Goal: Information Seeking & Learning: Learn about a topic

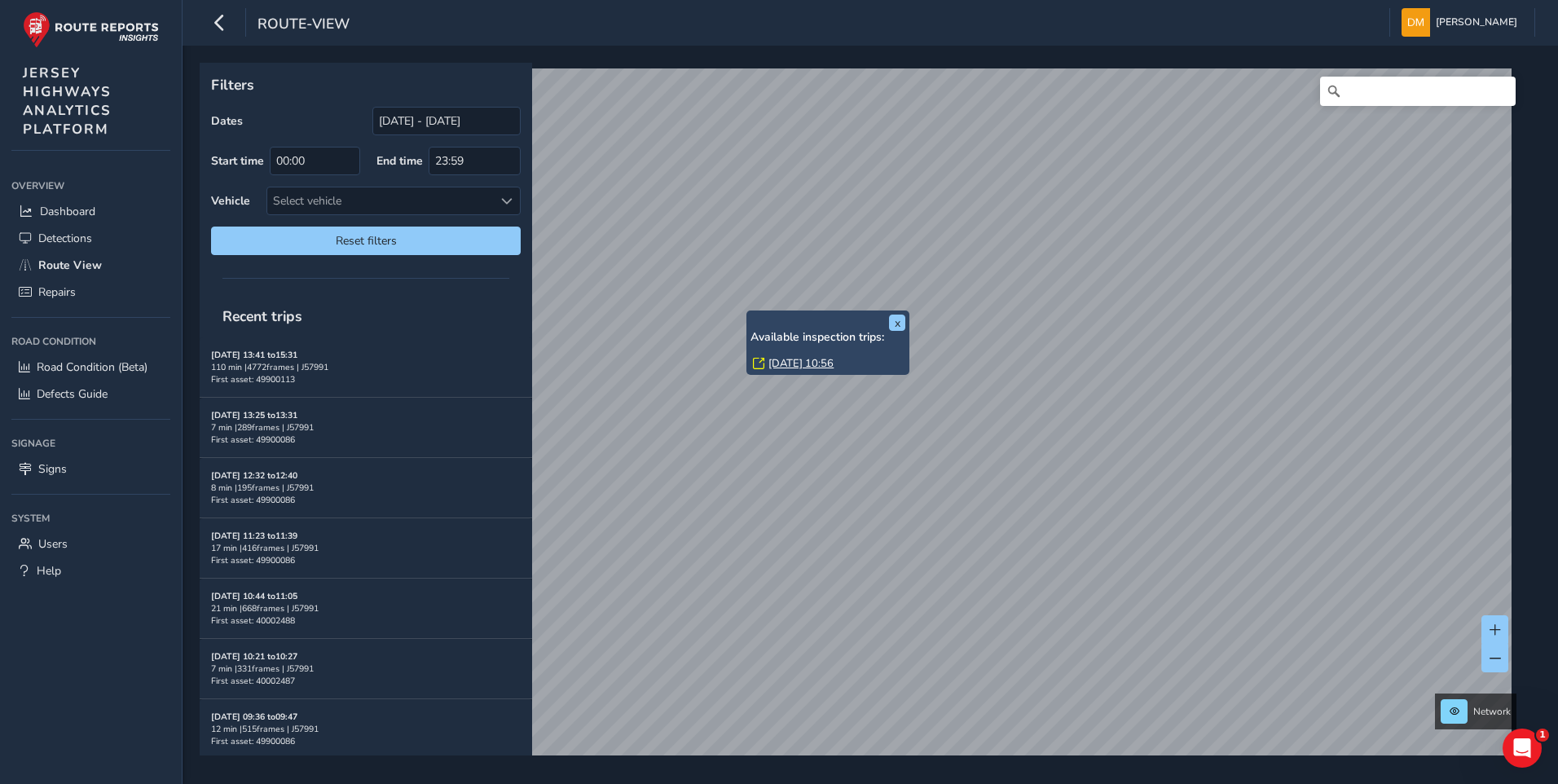
click at [774, 358] on link "[DATE] 10:56" at bounding box center [801, 362] width 65 height 14
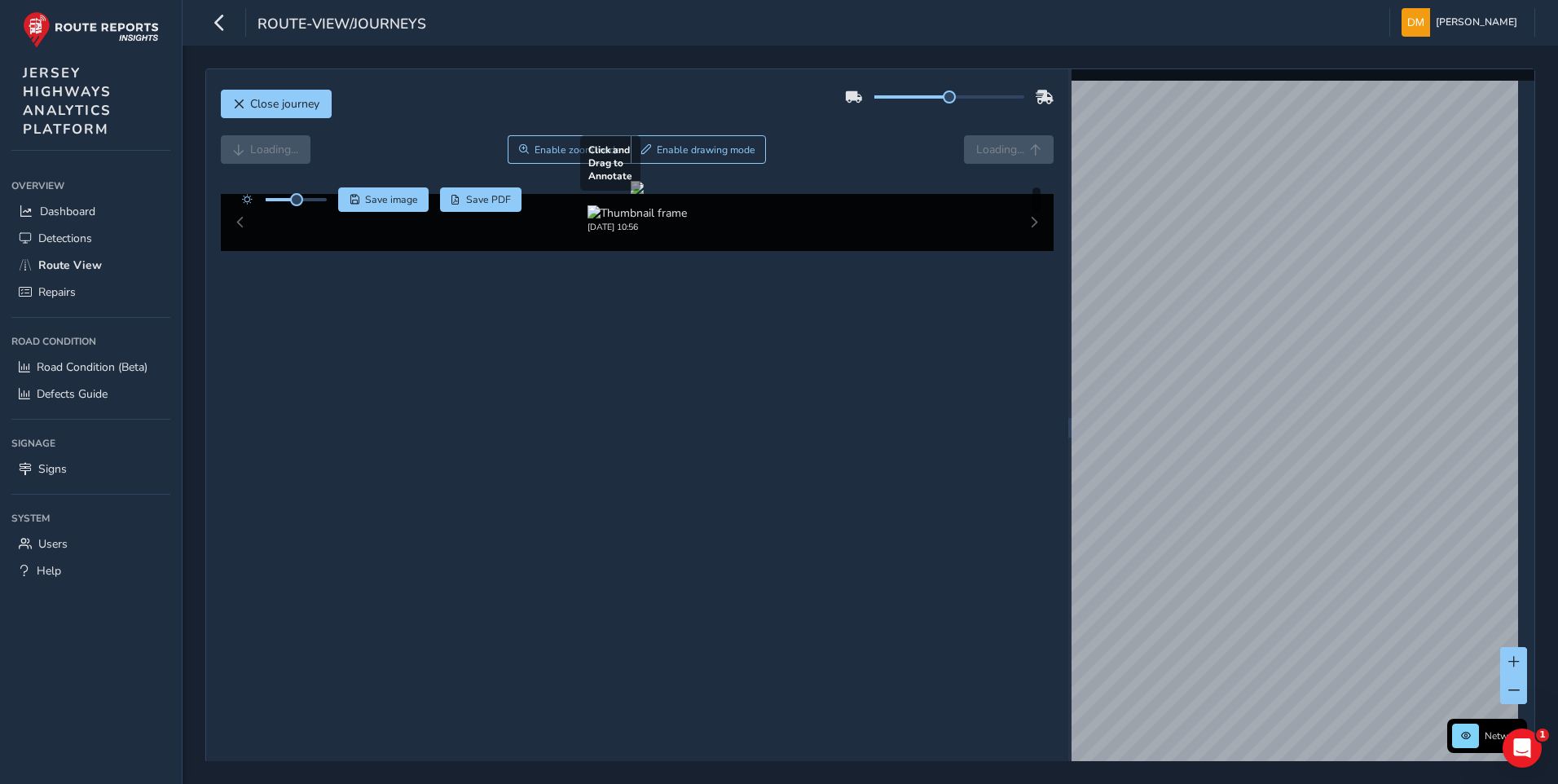
drag, startPoint x: 872, startPoint y: 411, endPoint x: 791, endPoint y: 374, distance: 89.1
click at [644, 194] on div at bounding box center [637, 187] width 13 height 13
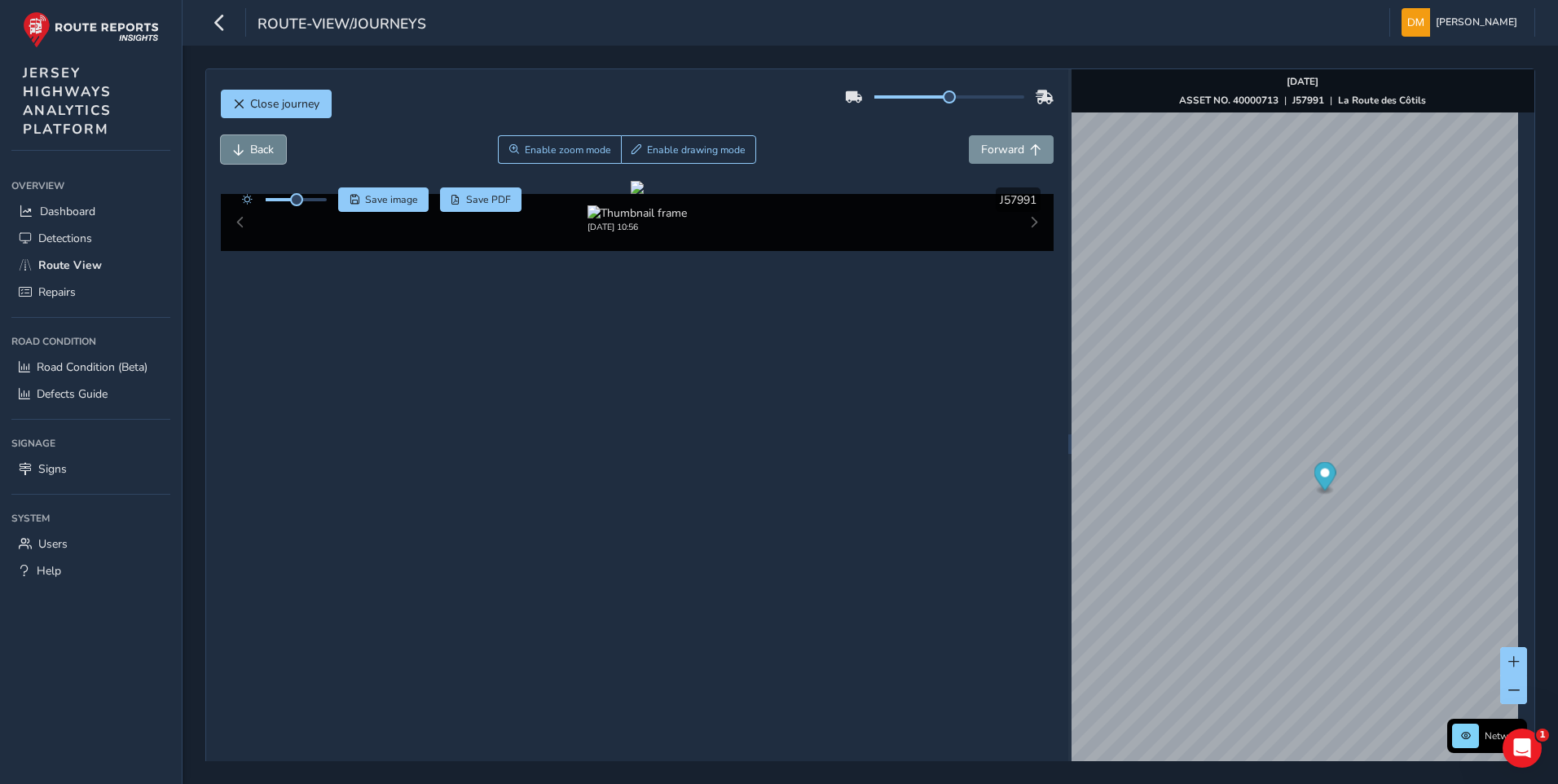
click at [260, 140] on button "Back" at bounding box center [254, 150] width 65 height 29
click at [271, 142] on span "Back" at bounding box center [261, 150] width 24 height 15
click at [271, 140] on button "Back" at bounding box center [254, 150] width 65 height 29
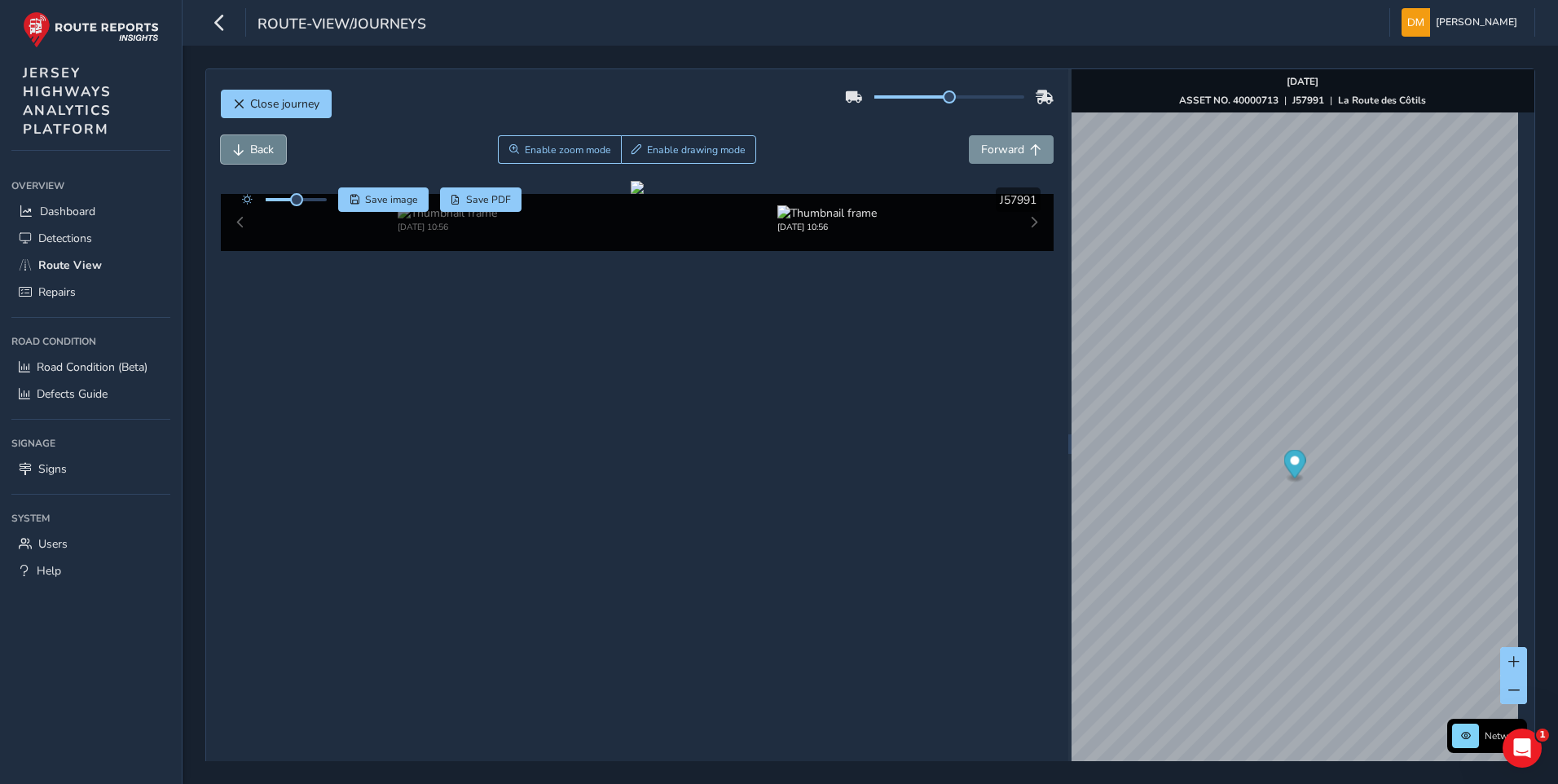
click at [271, 140] on button "Back" at bounding box center [254, 150] width 65 height 29
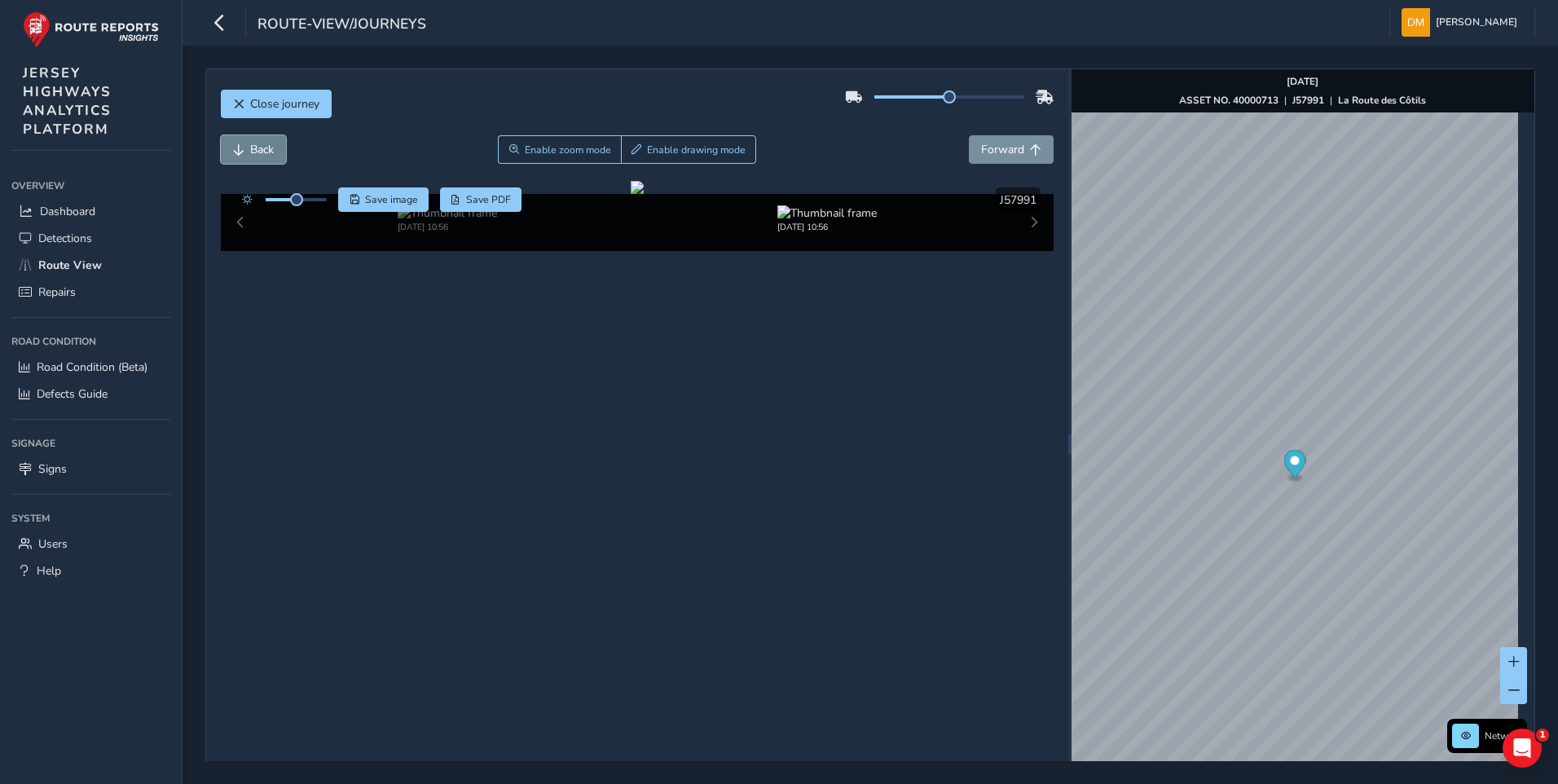
click at [271, 140] on button "Back" at bounding box center [254, 150] width 65 height 29
click at [281, 105] on span "Close journey" at bounding box center [284, 104] width 69 height 15
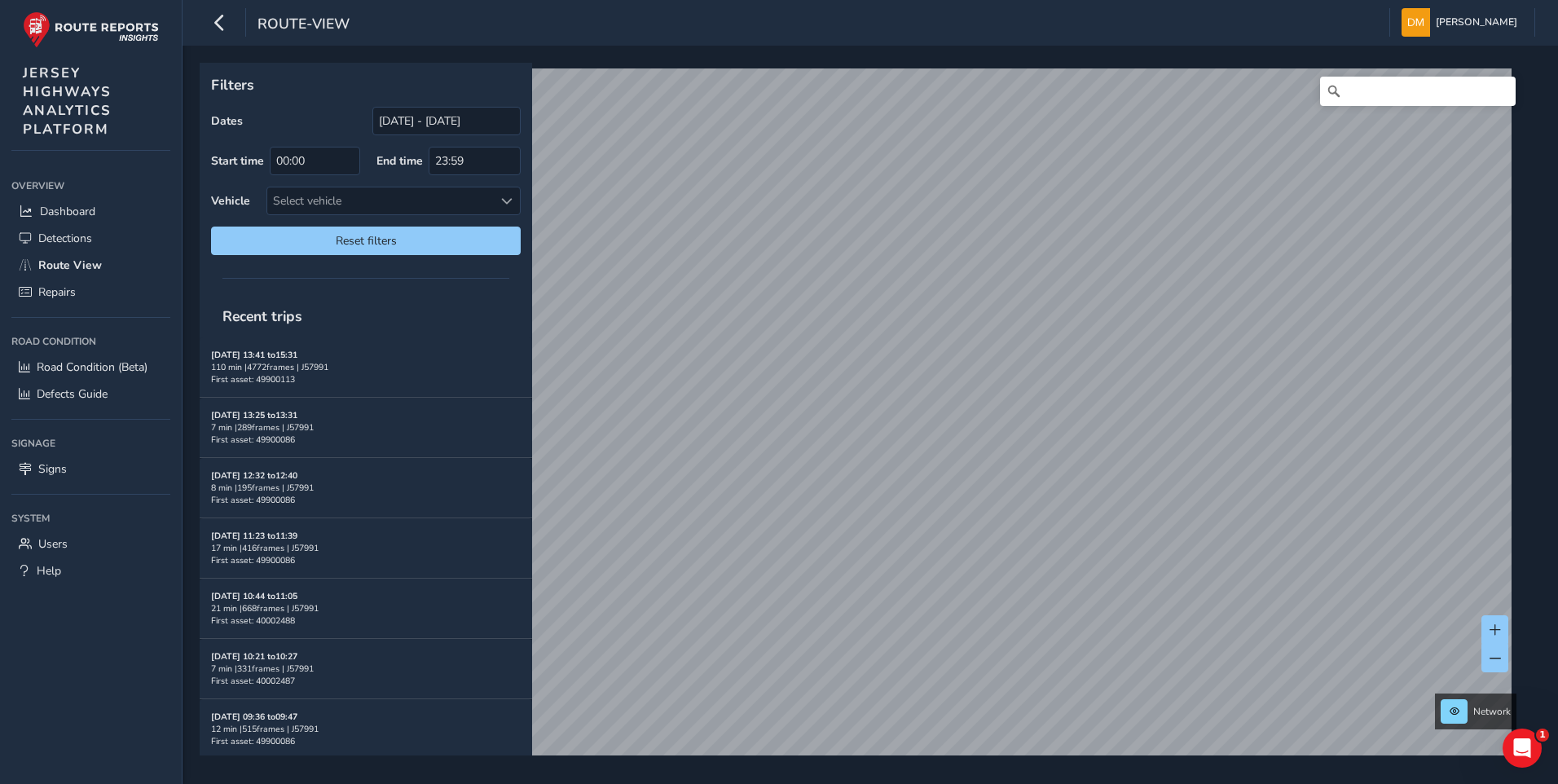
click at [691, 35] on div "route-view [PERSON_NAME] Colour Scheme: Dark Dim Light Logout Filters Dates [DA…" at bounding box center [870, 392] width 1375 height 784
click at [757, 322] on link "[DATE] 14:09" at bounding box center [786, 317] width 65 height 14
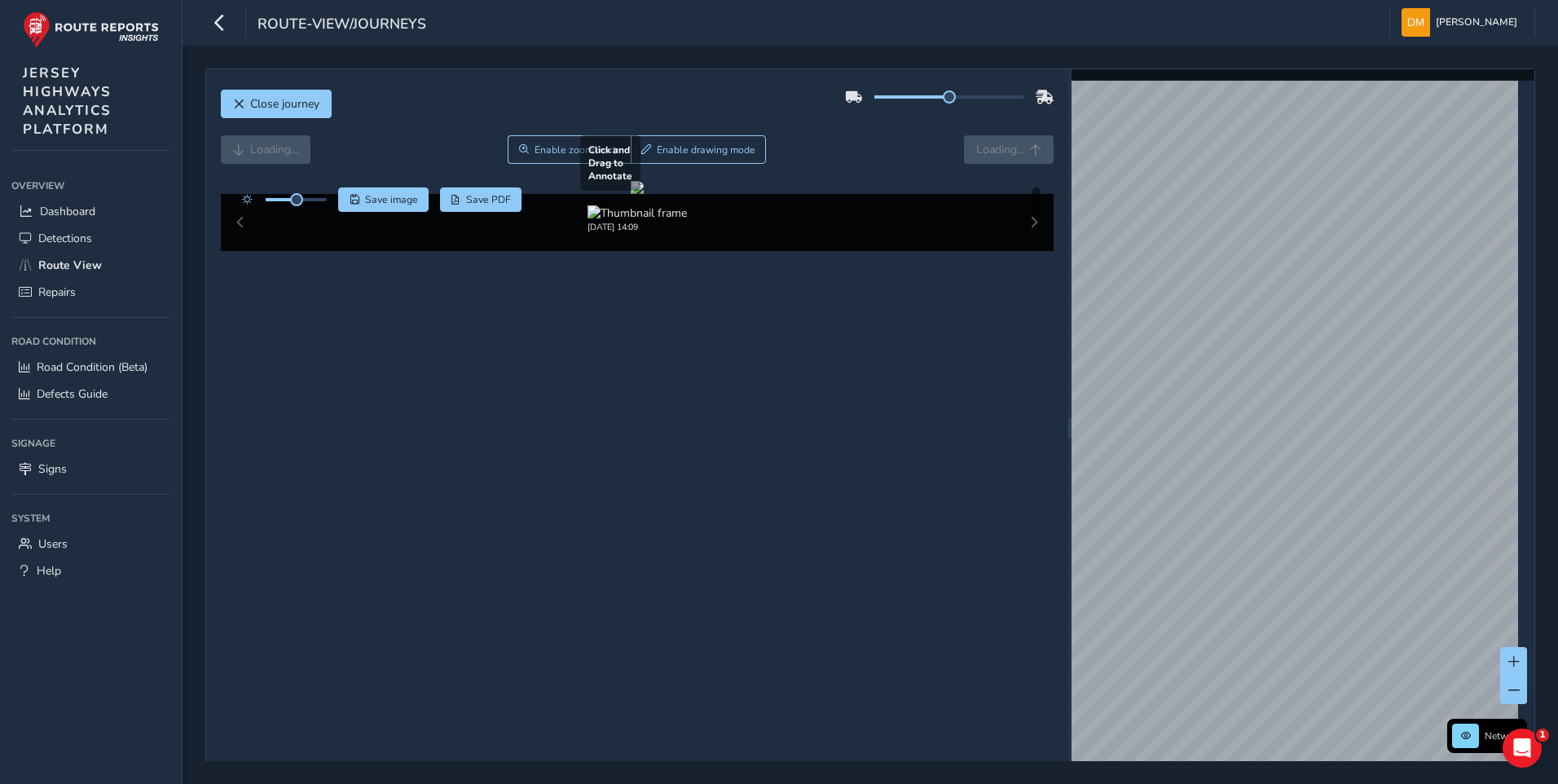
drag, startPoint x: 558, startPoint y: 494, endPoint x: 678, endPoint y: 484, distance: 120.4
click at [644, 194] on div at bounding box center [637, 187] width 13 height 13
drag, startPoint x: 690, startPoint y: 439, endPoint x: 647, endPoint y: 409, distance: 52.4
click at [631, 194] on div at bounding box center [637, 187] width 13 height 13
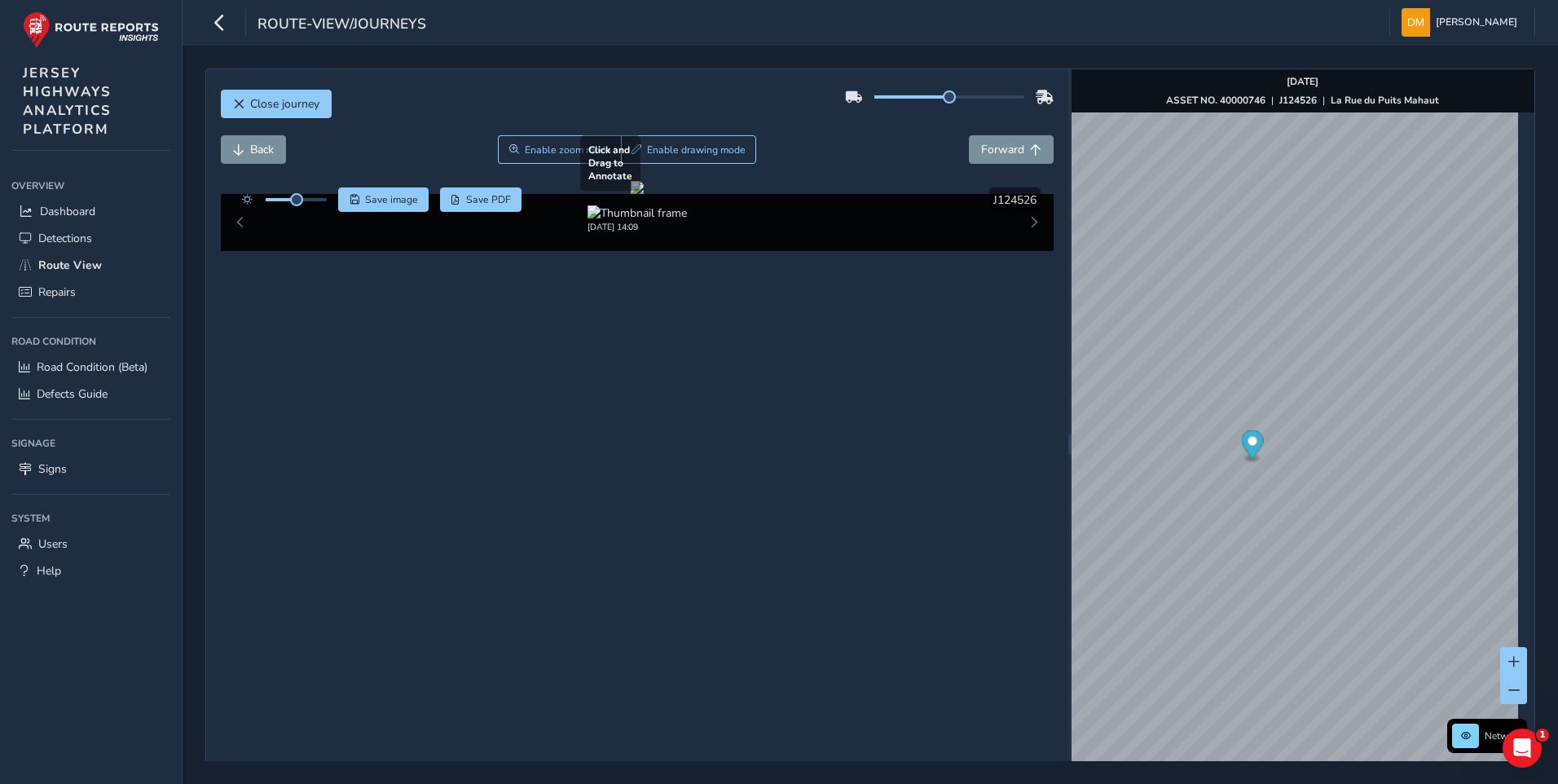
drag, startPoint x: 668, startPoint y: 447, endPoint x: 548, endPoint y: 367, distance: 144.2
click at [631, 194] on div at bounding box center [637, 187] width 13 height 13
click at [246, 153] on button "Back" at bounding box center [254, 150] width 65 height 29
drag, startPoint x: 375, startPoint y: 8, endPoint x: 479, endPoint y: 274, distance: 285.6
click at [631, 194] on div at bounding box center [637, 187] width 13 height 13
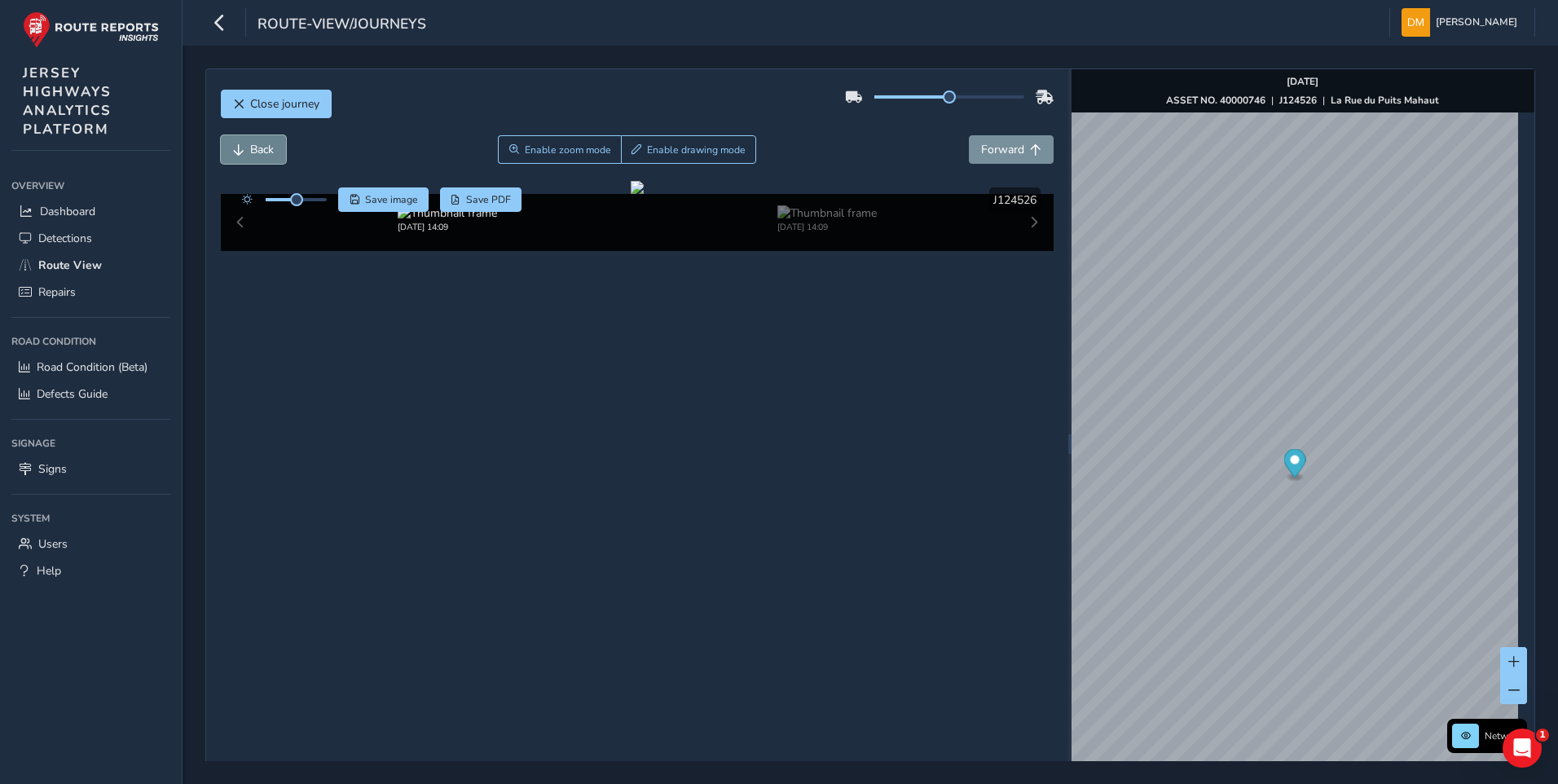
click at [233, 149] on span "Back" at bounding box center [238, 150] width 12 height 12
click at [981, 144] on span "Forward" at bounding box center [1002, 150] width 43 height 15
click at [982, 147] on span "Forward" at bounding box center [1002, 150] width 43 height 15
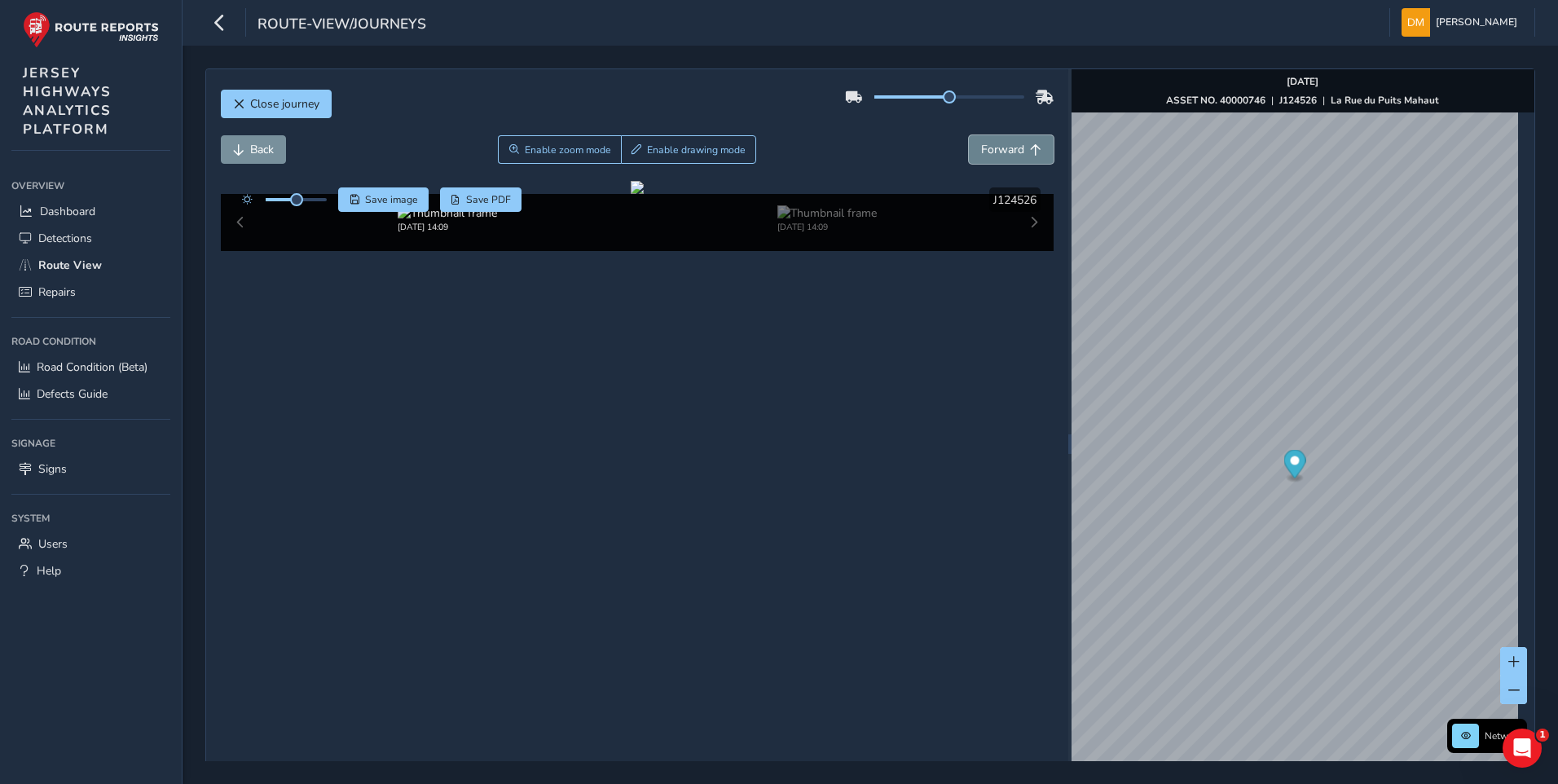
click at [982, 149] on span "Forward" at bounding box center [1002, 150] width 43 height 15
click at [289, 105] on span "Close journey" at bounding box center [284, 104] width 69 height 15
